Goal: Submit feedback/report problem

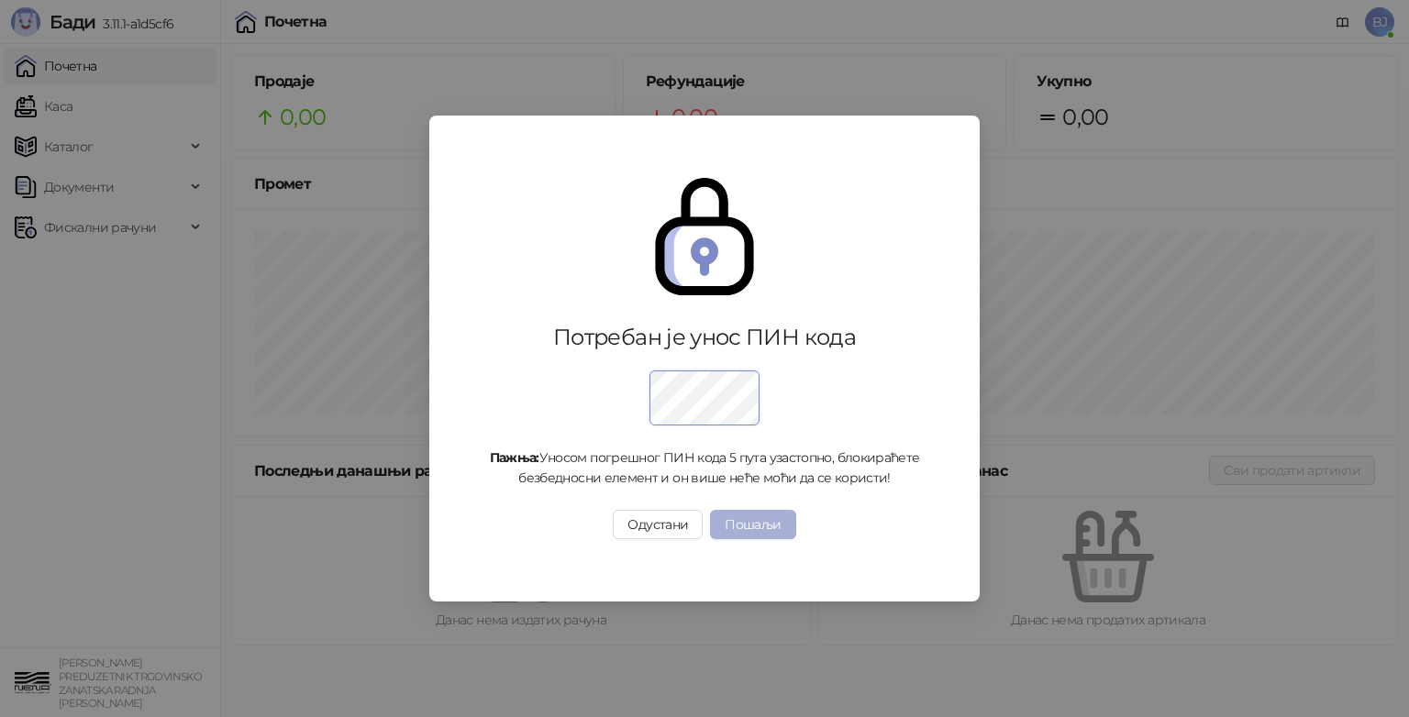
click at [736, 527] on button "Пошаљи" at bounding box center [752, 524] width 85 height 29
